Goal: Task Accomplishment & Management: Manage account settings

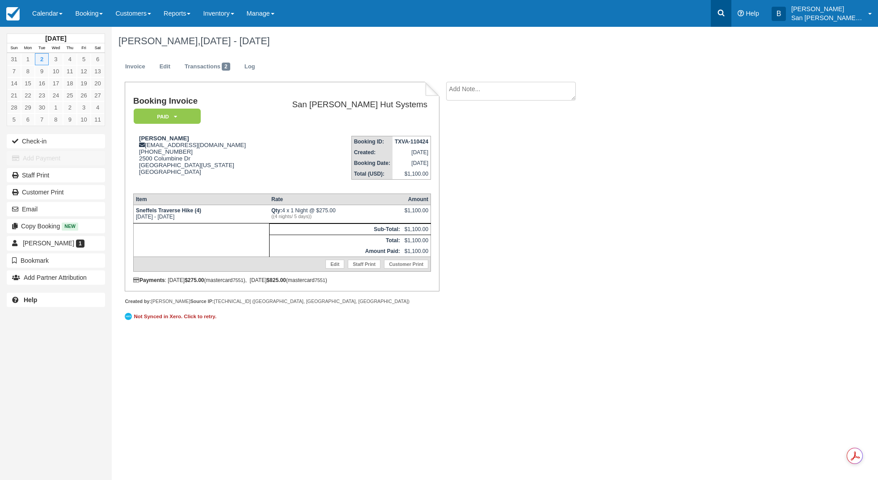
click at [727, 8] on link at bounding box center [721, 13] width 21 height 27
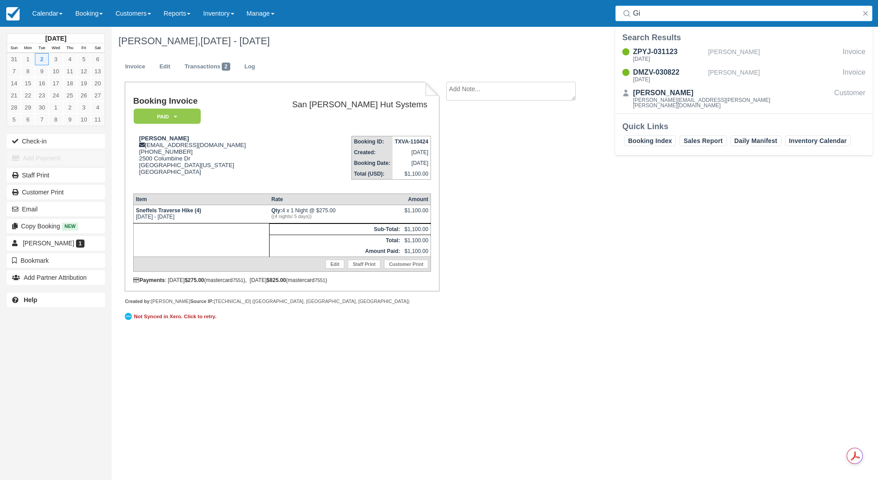
type input "G"
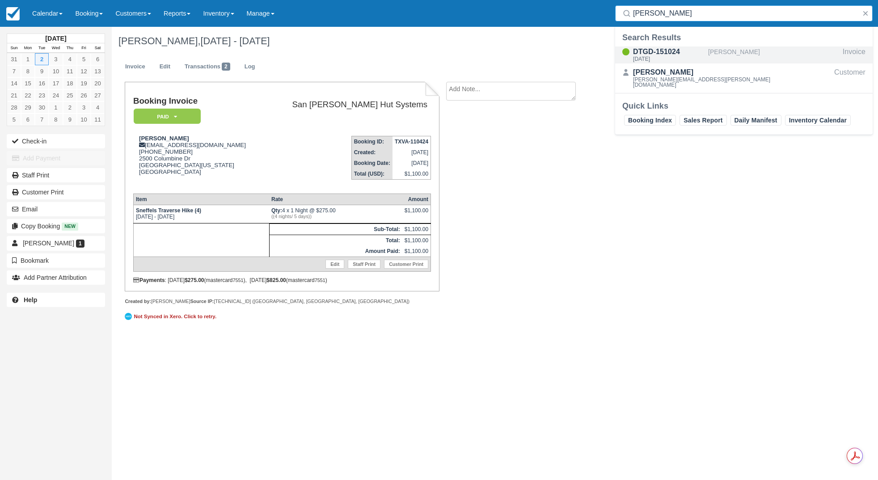
type input "[PERSON_NAME]"
click at [668, 59] on div "[DATE]" at bounding box center [669, 58] width 72 height 5
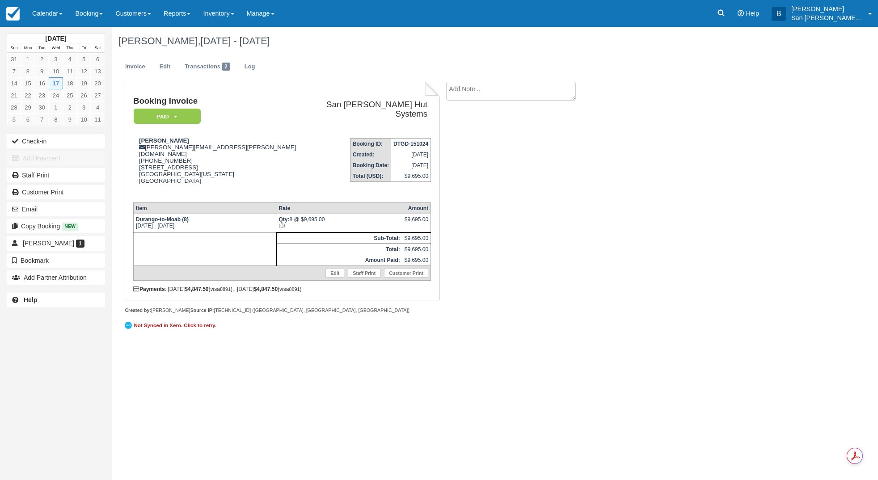
click at [486, 86] on textarea at bounding box center [511, 91] width 130 height 19
type textarea "Kim Lemmer paid for 6 beer packages"
click at [463, 144] on button "Create" at bounding box center [466, 142] width 40 height 15
